Goal: Find specific page/section: Find specific page/section

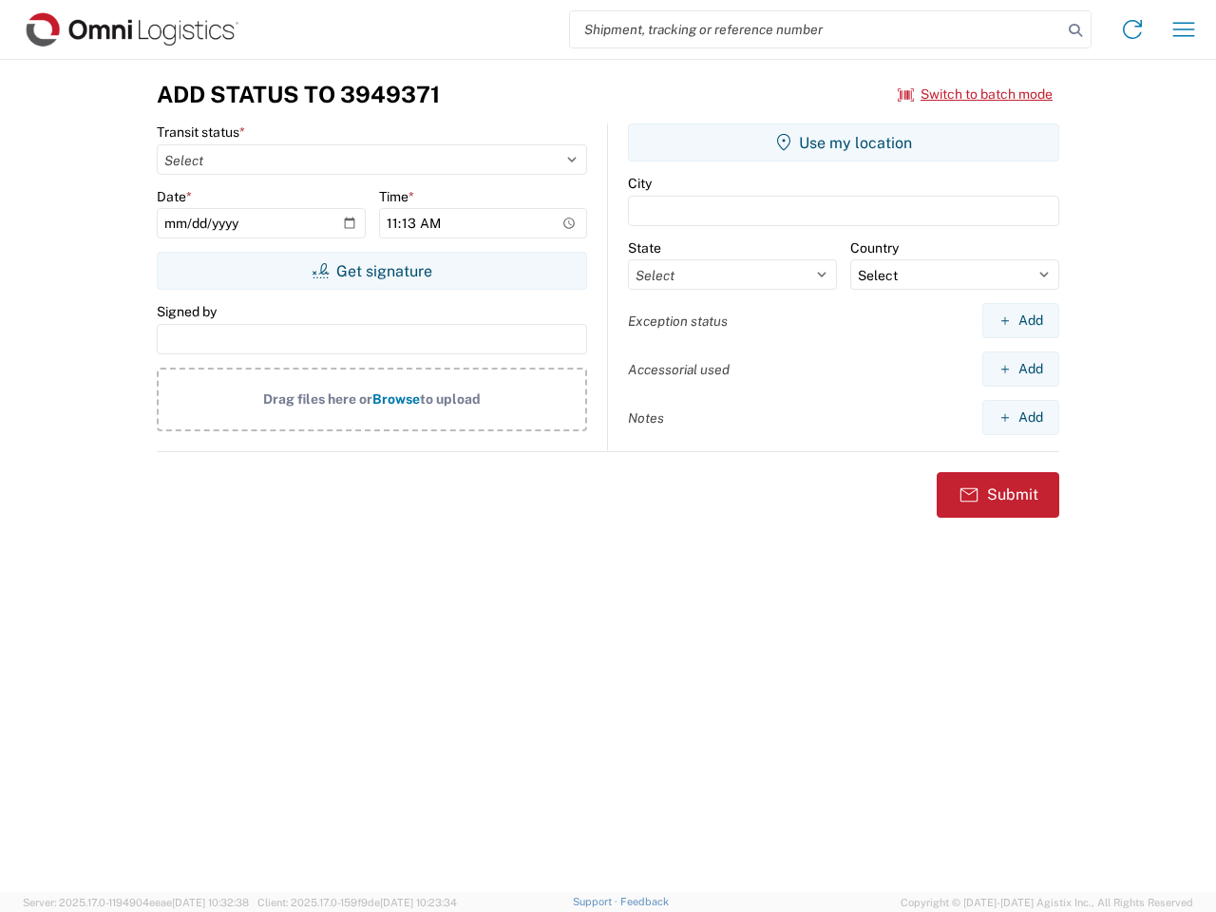
click at [816, 29] on input "search" at bounding box center [816, 29] width 492 height 36
click at [1076, 30] on icon at bounding box center [1075, 30] width 27 height 27
click at [1133, 29] on icon at bounding box center [1132, 29] width 30 height 30
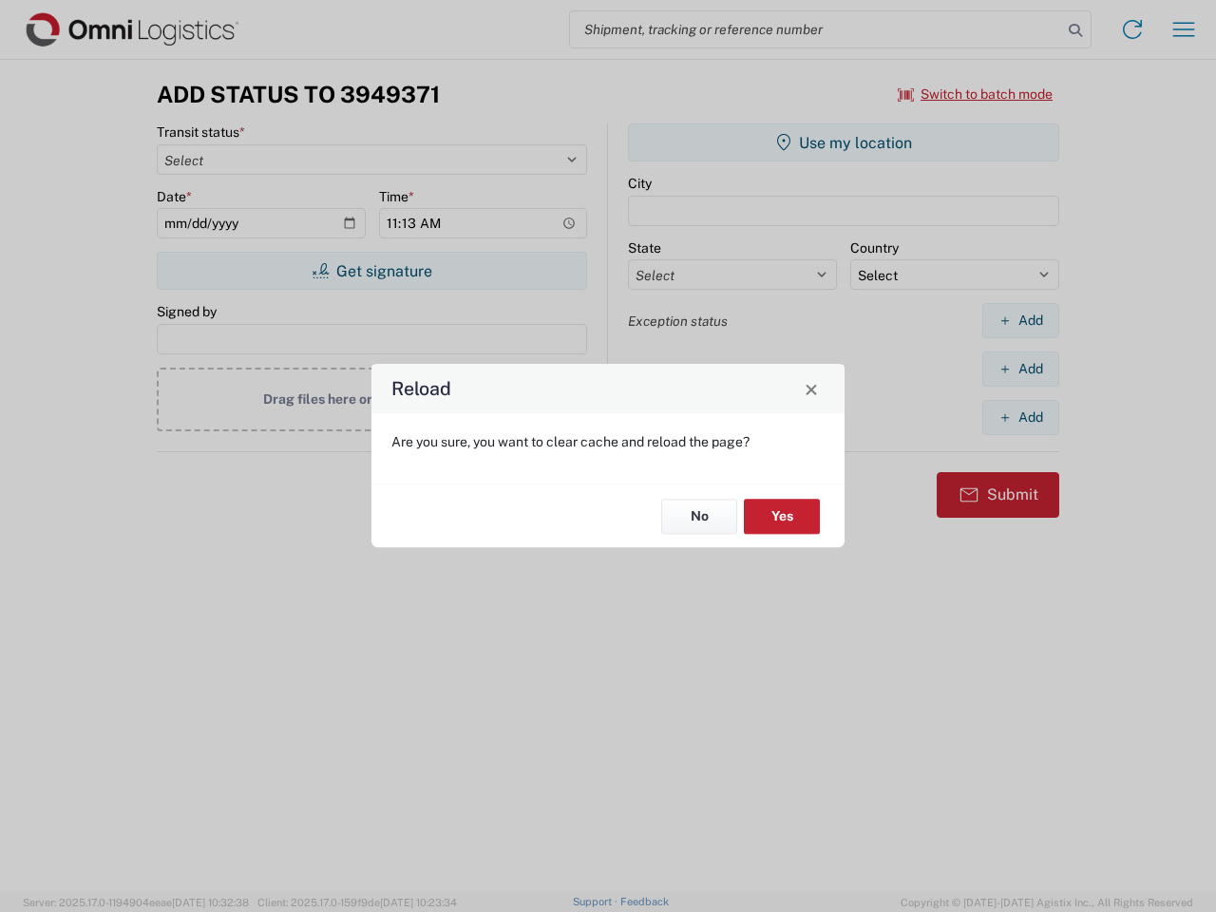
click at [1184, 29] on div "Reload Are you sure, you want to clear cache and reload the page? No Yes" at bounding box center [608, 456] width 1216 height 912
click at [976, 94] on div "Reload Are you sure, you want to clear cache and reload the page? No Yes" at bounding box center [608, 456] width 1216 height 912
click at [372, 271] on div "Reload Are you sure, you want to clear cache and reload the page? No Yes" at bounding box center [608, 456] width 1216 height 912
click at [844, 143] on div "Reload Are you sure, you want to clear cache and reload the page? No Yes" at bounding box center [608, 456] width 1216 height 912
click at [1020, 320] on div "Reload Are you sure, you want to clear cache and reload the page? No Yes" at bounding box center [608, 456] width 1216 height 912
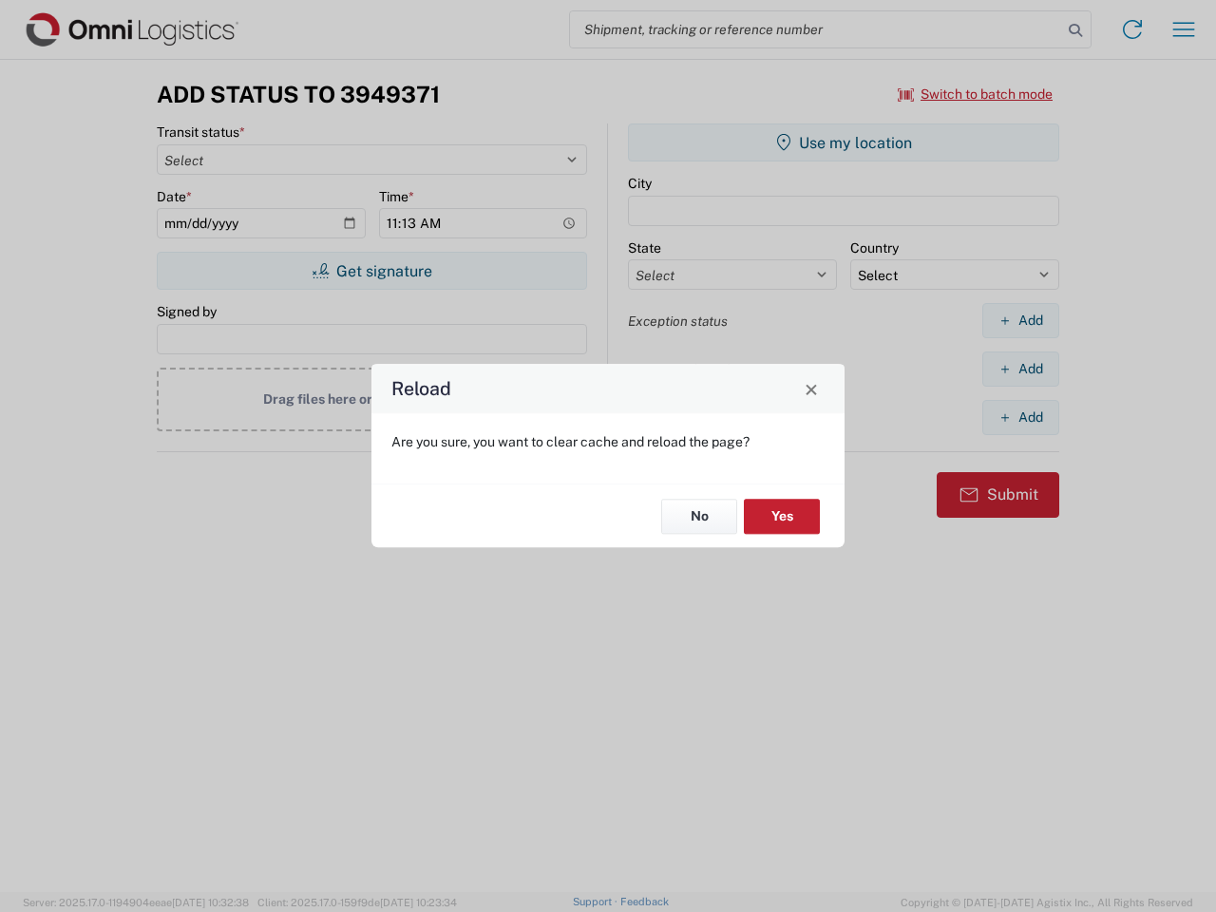
click at [1020, 369] on div "Reload Are you sure, you want to clear cache and reload the page? No Yes" at bounding box center [608, 456] width 1216 height 912
click at [1020, 417] on div "Reload Are you sure, you want to clear cache and reload the page? No Yes" at bounding box center [608, 456] width 1216 height 912
